Goal: Task Accomplishment & Management: Use online tool/utility

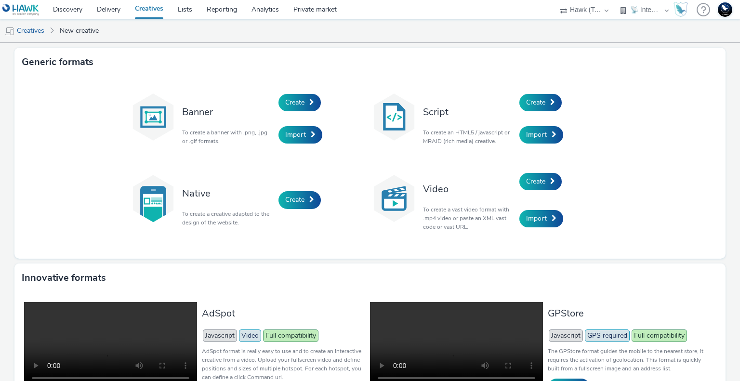
select select "2fc77e36-bb93-4aa3-9dff-dcb08e02eac6"
select select "2405a9d4-3350-4458-8d06-44f78962fa76"
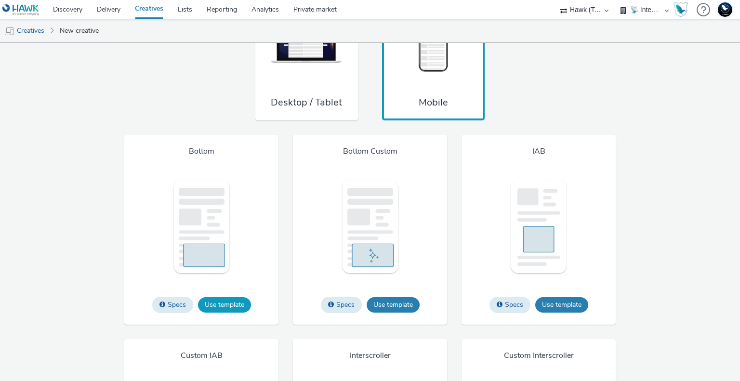
click at [235, 308] on button "Use template" at bounding box center [224, 304] width 53 height 15
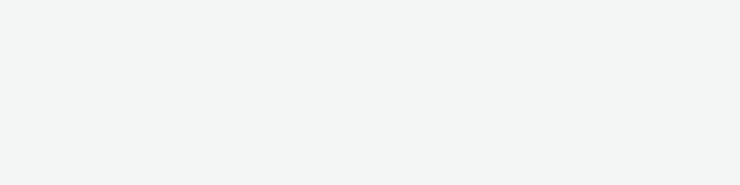
select select "2fc77e36-bb93-4aa3-9dff-dcb08e02eac6"
select select "2405a9d4-3350-4458-8d06-44f78962fa76"
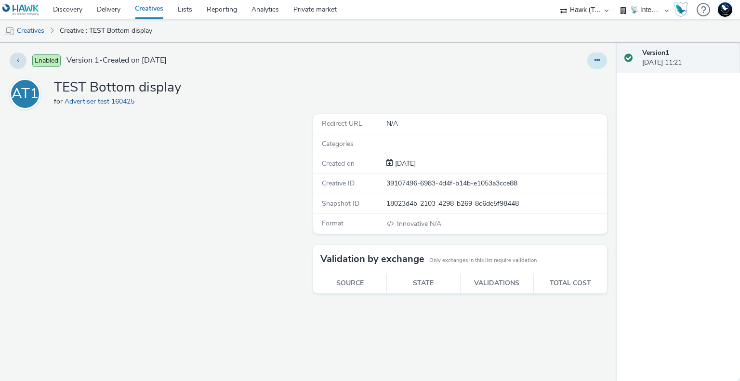
click at [598, 59] on icon at bounding box center [597, 60] width 5 height 7
click at [544, 46] on div "Enabled Version 1 - Created on [DATE] Edit Duplicate Copy ID Archive AT1 TEST B…" at bounding box center [308, 212] width 617 height 338
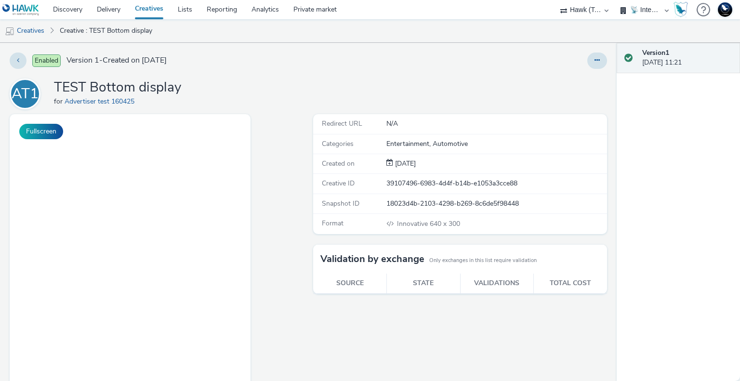
click at [282, 184] on div "Fullscreen" at bounding box center [159, 288] width 299 height 348
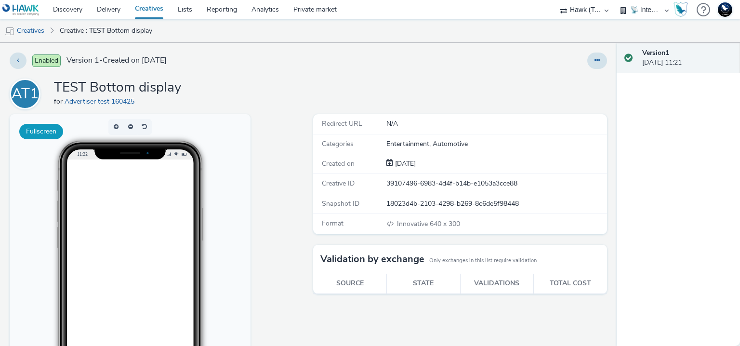
click at [53, 133] on button "Fullscreen" at bounding box center [41, 131] width 44 height 15
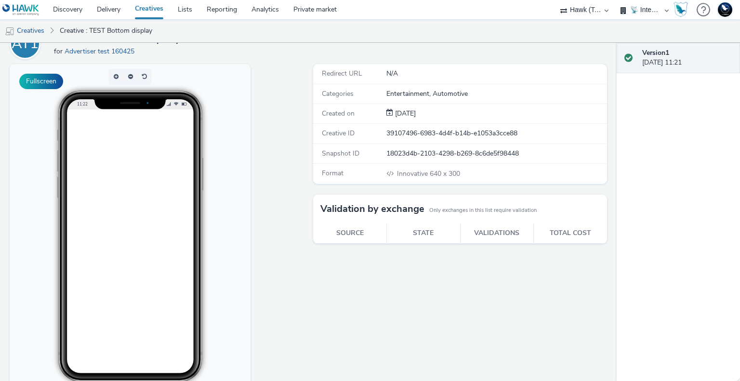
scroll to position [81, 0]
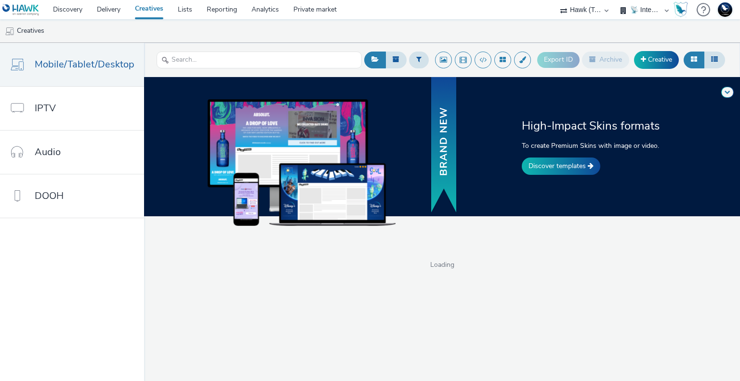
select select "2fc77e36-bb93-4aa3-9dff-dcb08e02eac6"
select select "2405a9d4-3350-4458-8d06-44f78962fa76"
